Goal: Task Accomplishment & Management: Use online tool/utility

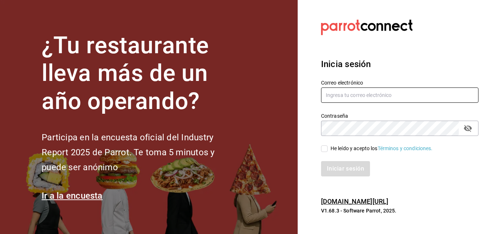
type input "erick.felipe@grupocosteno.com"
click at [322, 149] on input "He leído y acepto los Términos y condiciones." at bounding box center [324, 149] width 7 height 7
checkbox input "true"
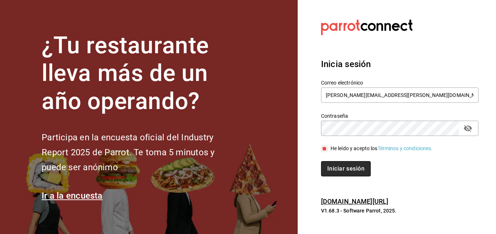
click at [334, 169] on button "Iniciar sesión" at bounding box center [346, 168] width 50 height 15
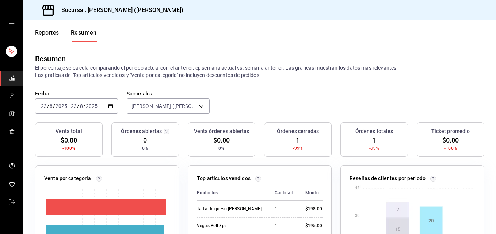
click at [43, 109] on input "23" at bounding box center [44, 106] width 7 height 6
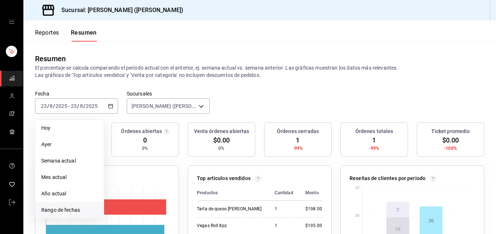
click at [53, 210] on span "Rango de fechas" at bounding box center [69, 211] width 57 height 8
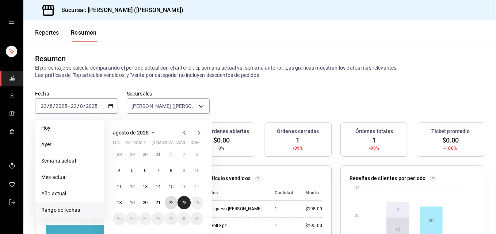
drag, startPoint x: 172, startPoint y: 205, endPoint x: 183, endPoint y: 199, distance: 12.1
click at [183, 199] on div "28 29 30 31 1 2 3 4 5 6 7 8 9 10 11 12 13 14 15 16 17 18 19 20 21 22 23 24 25 2…" at bounding box center [158, 186] width 91 height 77
drag, startPoint x: 183, startPoint y: 199, endPoint x: 180, endPoint y: 204, distance: 6.1
click at [183, 199] on button "23" at bounding box center [183, 202] width 13 height 13
click at [174, 209] on div "28 29 30 31 1 2 3 4 5 6 7 8 9 10 11 12 13 14 15 16 17 18 19 20 21 22 23 24 25 2…" at bounding box center [158, 186] width 91 height 77
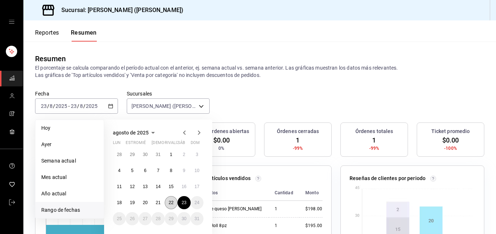
click at [173, 205] on abbr "22" at bounding box center [171, 202] width 5 height 5
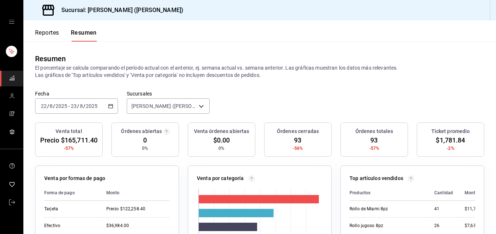
click at [109, 108] on icon "button" at bounding box center [110, 106] width 5 height 5
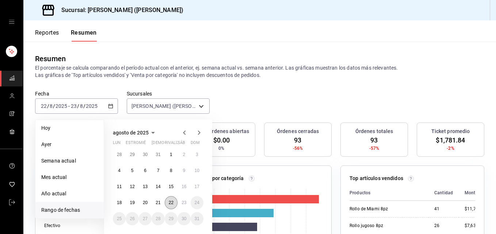
click at [171, 199] on button "22" at bounding box center [171, 202] width 13 height 13
click at [180, 201] on button "23" at bounding box center [183, 202] width 13 height 13
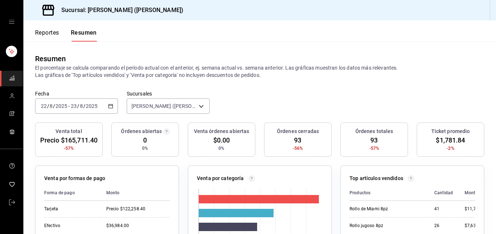
click at [50, 106] on input "8" at bounding box center [51, 106] width 4 height 6
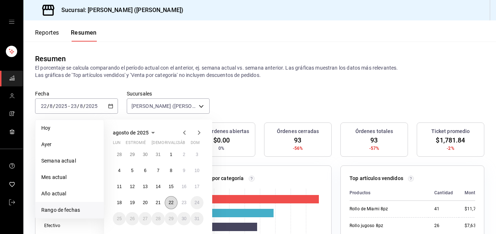
click at [172, 200] on button "22" at bounding box center [171, 202] width 13 height 13
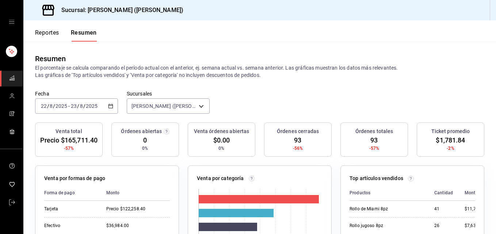
click at [43, 30] on font "Reportes" at bounding box center [47, 32] width 24 height 7
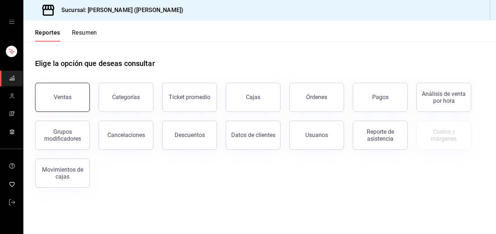
click at [68, 92] on button "Ventas" at bounding box center [62, 97] width 55 height 29
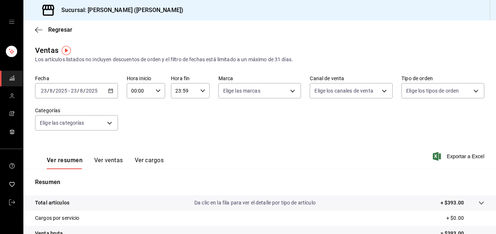
click at [111, 95] on div "[DATE] [DATE] - [DATE] [DATE]" at bounding box center [76, 90] width 83 height 15
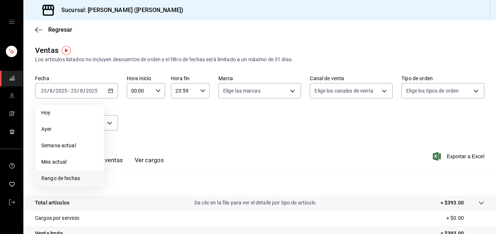
click at [67, 183] on li "Rango de fechas" at bounding box center [69, 178] width 68 height 16
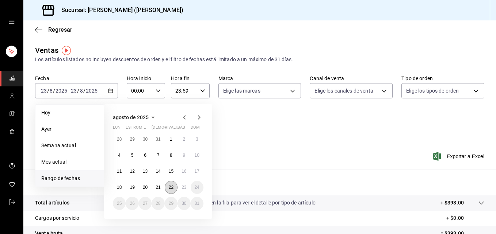
click at [174, 189] on button "22" at bounding box center [171, 187] width 13 height 13
click at [181, 188] on button "23" at bounding box center [183, 187] width 13 height 13
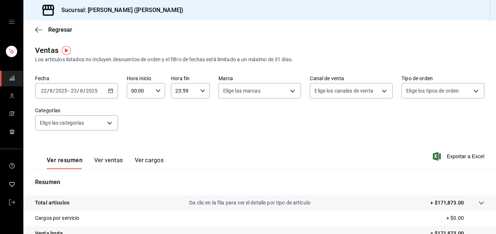
click at [156, 93] on icon "button" at bounding box center [158, 90] width 5 height 5
click at [135, 120] on button "05" at bounding box center [135, 124] width 16 height 15
type input "05:00"
click at [183, 88] on div at bounding box center [248, 117] width 496 height 234
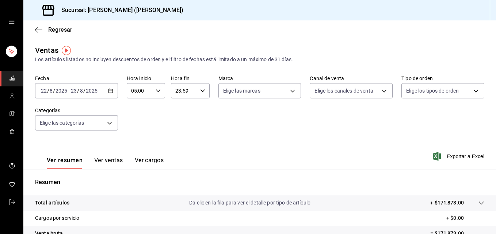
click at [194, 91] on input "23:59" at bounding box center [184, 91] width 26 height 15
click at [185, 128] on button "05" at bounding box center [179, 127] width 16 height 15
click at [182, 124] on span "05" at bounding box center [178, 127] width 7 height 6
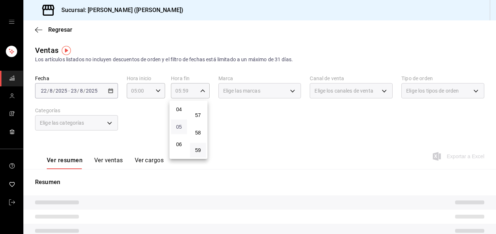
click at [182, 124] on span "05" at bounding box center [178, 127] width 7 height 6
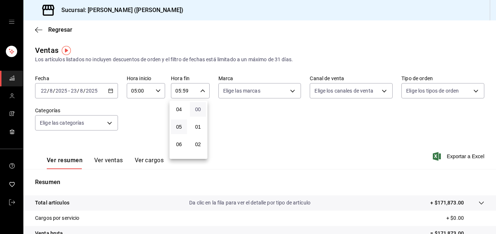
click at [199, 110] on span "00" at bounding box center [197, 110] width 7 height 6
type input "05:00"
drag, startPoint x: 491, startPoint y: 113, endPoint x: 492, endPoint y: 160, distance: 47.1
click at [492, 160] on div at bounding box center [248, 117] width 496 height 234
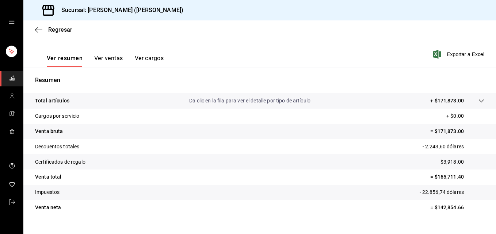
scroll to position [106, 0]
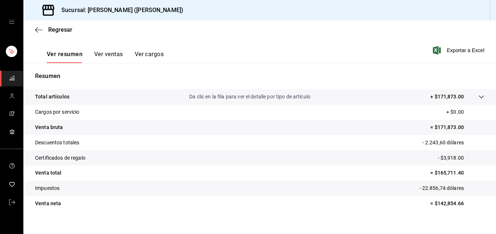
click at [228, 173] on tr "Venta total = $165,711.40" at bounding box center [259, 173] width 472 height 15
